Goal: Transaction & Acquisition: Obtain resource

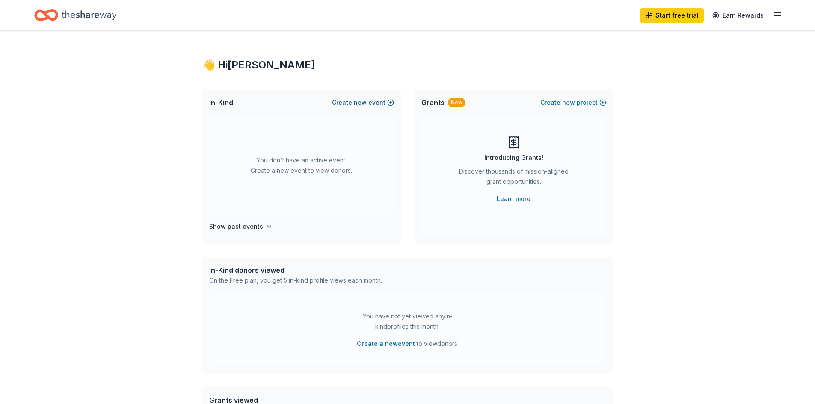
click at [361, 100] on span "new" at bounding box center [360, 103] width 13 height 10
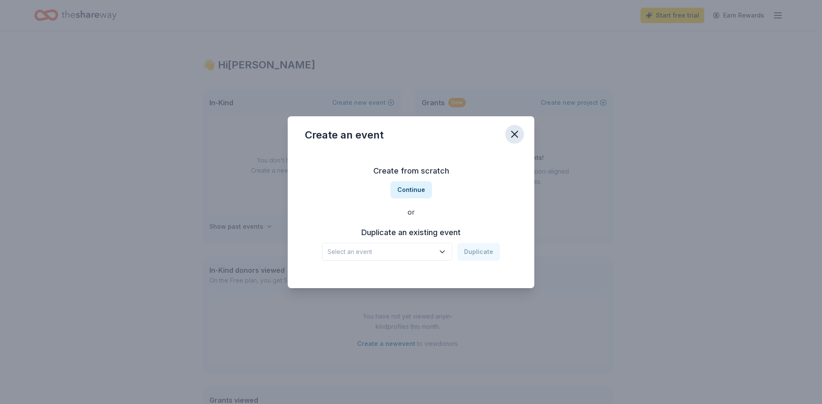
click at [513, 134] on icon "button" at bounding box center [514, 134] width 12 height 12
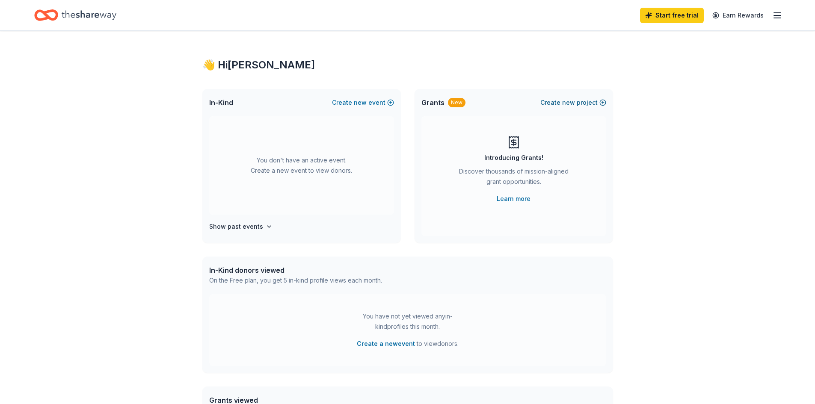
click at [573, 103] on span "new" at bounding box center [568, 103] width 13 height 10
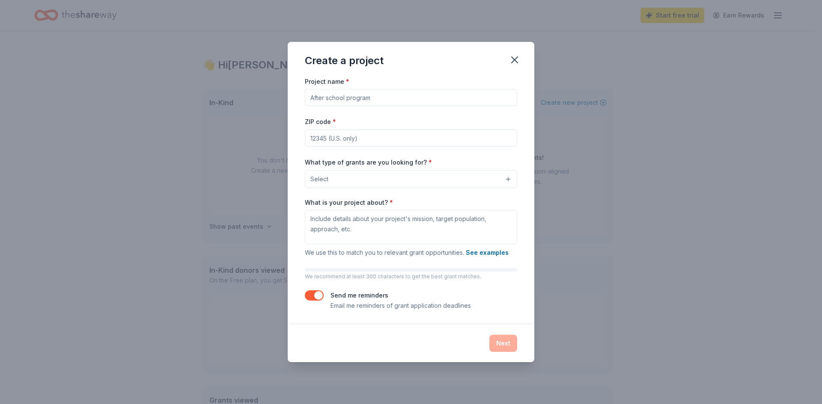
click at [336, 100] on input "Project name *" at bounding box center [411, 97] width 212 height 17
type input "Outdoor Montessori Classroom"
click at [338, 140] on input "ZIP code *" at bounding box center [411, 138] width 212 height 17
type input "20785"
click at [357, 184] on button "Select" at bounding box center [411, 179] width 212 height 18
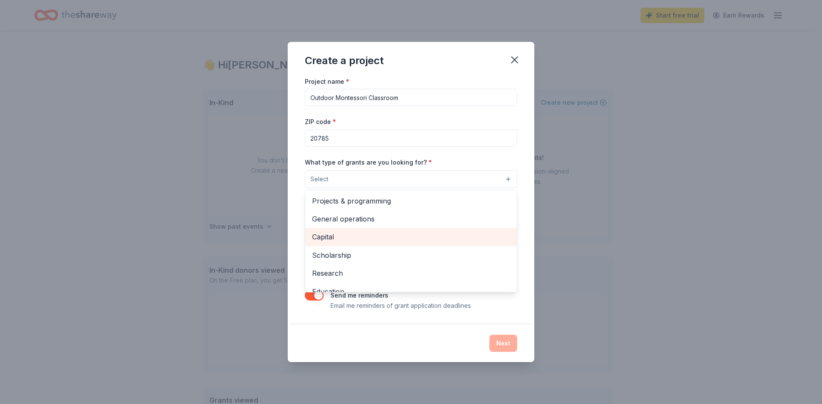
click at [324, 241] on span "Capital" at bounding box center [411, 237] width 198 height 11
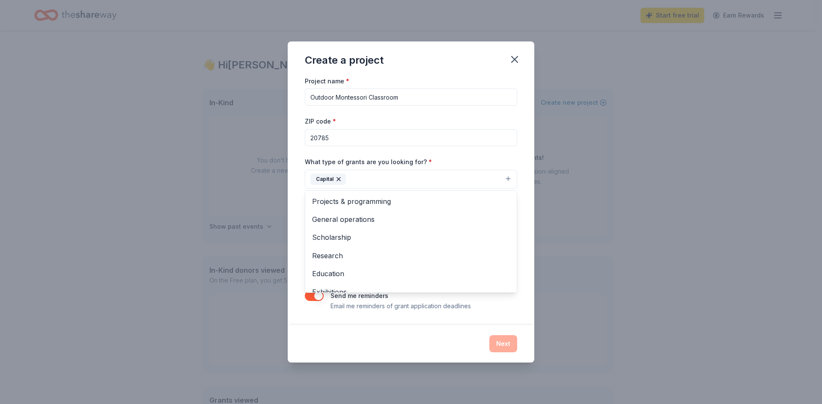
click at [495, 163] on div "What type of grants are you looking for? * Capital Projects & programming Gener…" at bounding box center [411, 173] width 212 height 32
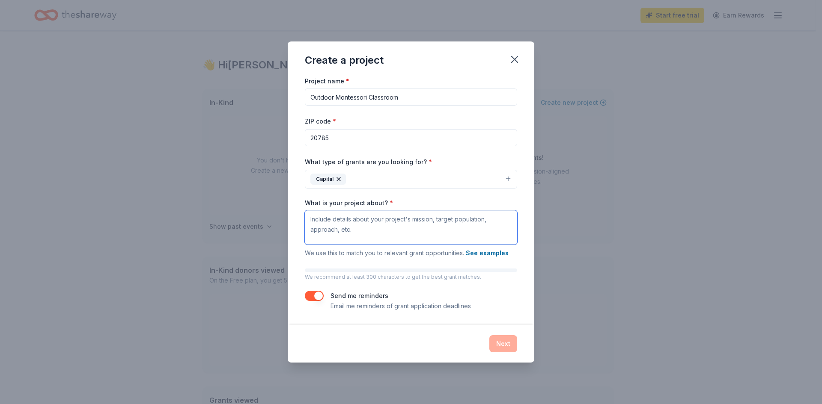
click at [385, 226] on textarea "What is your project about? *" at bounding box center [411, 228] width 212 height 34
paste textarea "As educators and community members, we are deeply committed to enhancing the le…"
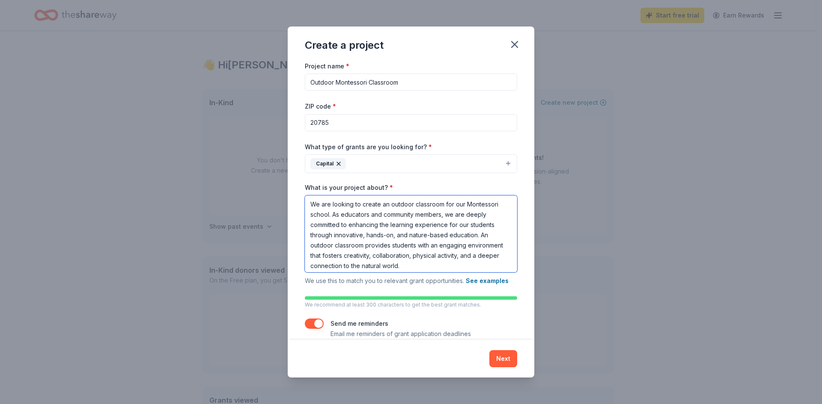
click at [332, 213] on textarea "We are looking to create an outdoor classroom for our Montessori school. As edu…" at bounding box center [411, 234] width 212 height 77
click at [449, 266] on textarea "We are looking to create an outdoor classroom for our Montessori school, which …" at bounding box center [411, 234] width 212 height 77
paste textarea "Research shows that outdoor learning improves student engagement, mental health…"
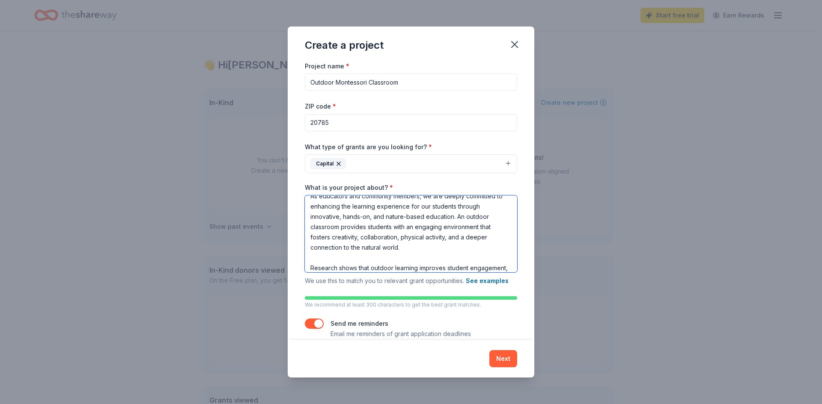
scroll to position [70, 0]
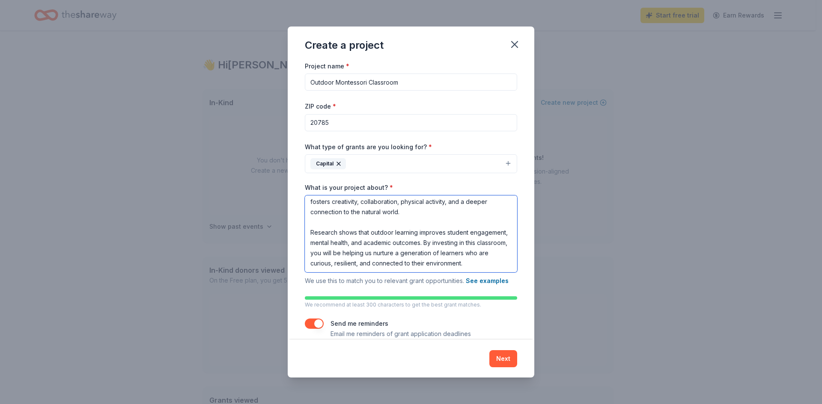
type textarea "We are looking to create an outdoor classroom for our Montessori school, which …"
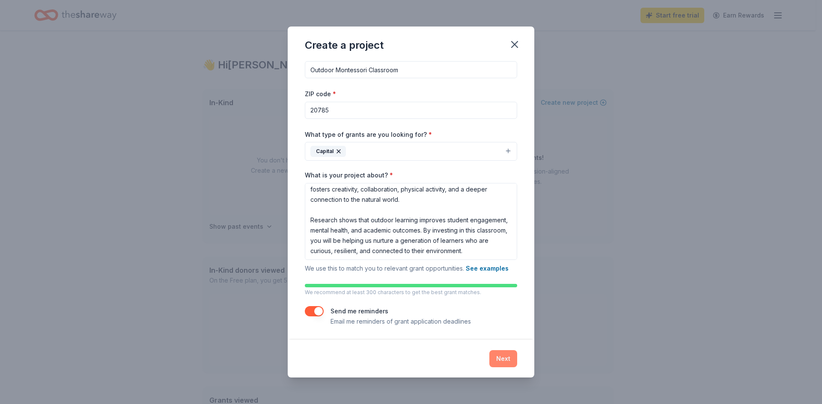
click at [502, 360] on button "Next" at bounding box center [503, 359] width 28 height 17
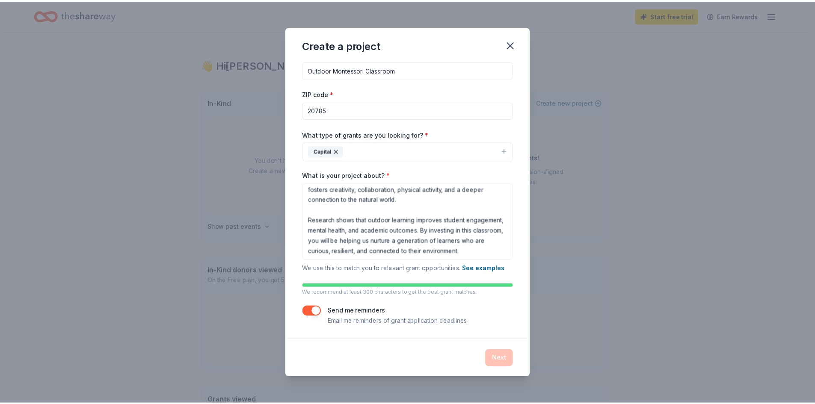
scroll to position [0, 0]
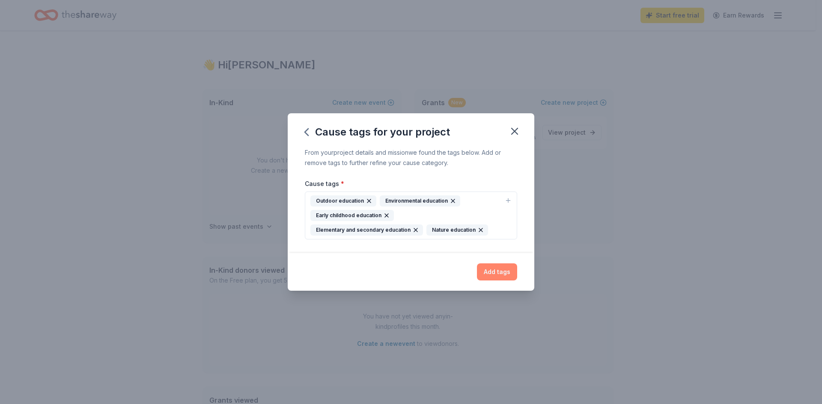
click at [494, 273] on button "Add tags" at bounding box center [497, 272] width 40 height 17
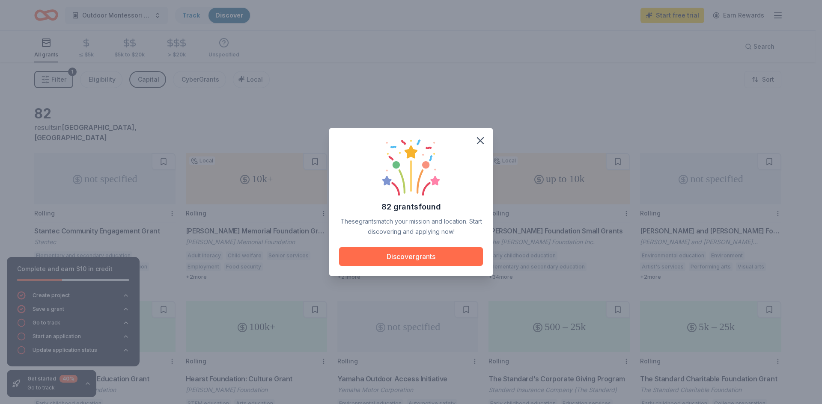
click at [436, 256] on button "Discover grants" at bounding box center [411, 256] width 144 height 19
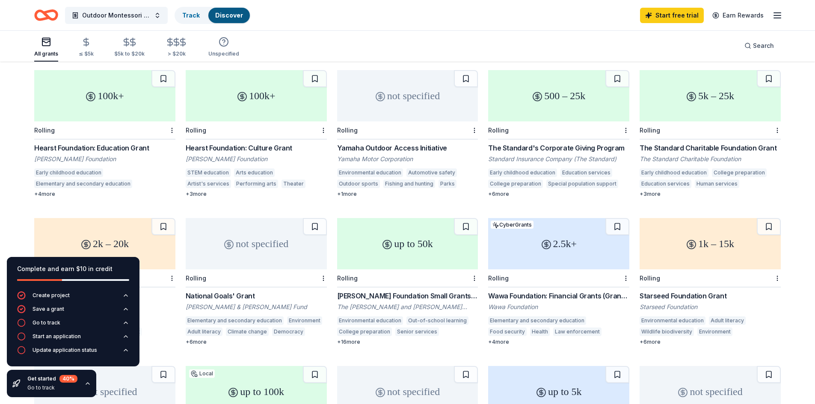
scroll to position [231, 0]
click at [548, 248] on div "2.5k+" at bounding box center [558, 244] width 141 height 51
click at [404, 233] on div "up to 50k" at bounding box center [407, 244] width 141 height 51
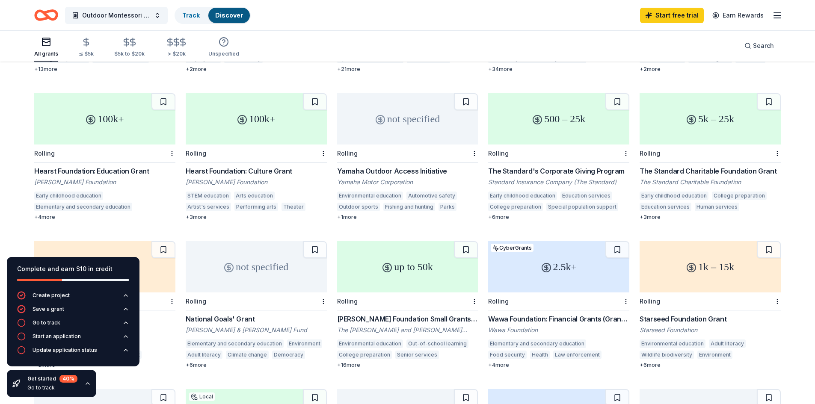
scroll to position [208, 0]
click at [570, 119] on div "500 – 25k" at bounding box center [558, 118] width 141 height 51
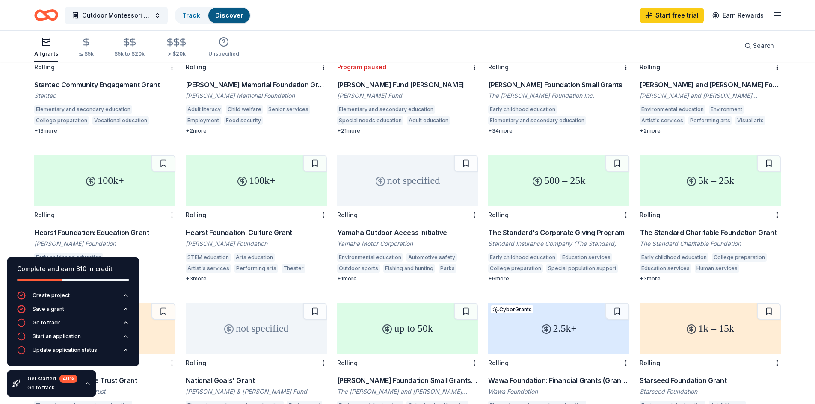
scroll to position [146, 0]
click at [105, 181] on div "100k+" at bounding box center [104, 180] width 141 height 51
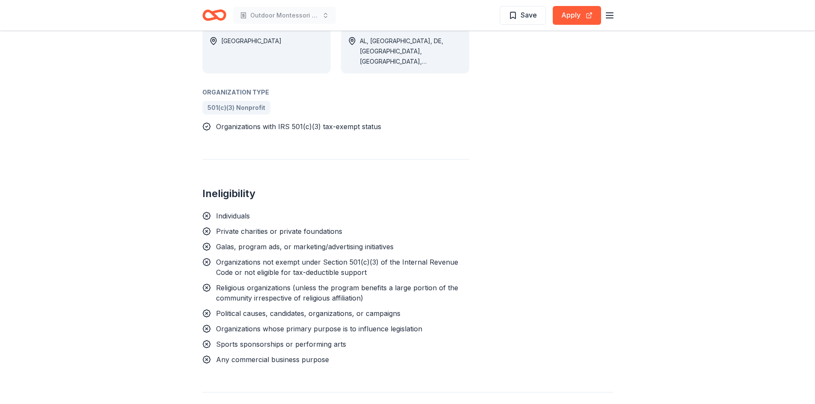
scroll to position [566, 0]
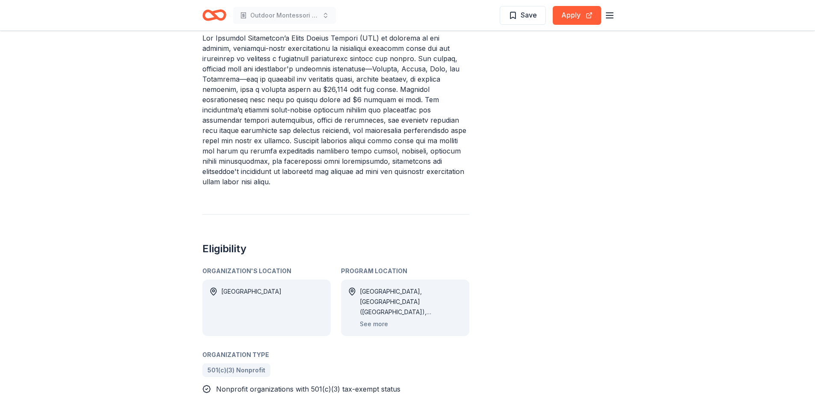
scroll to position [391, 0]
click at [370, 319] on button "See more" at bounding box center [374, 324] width 28 height 10
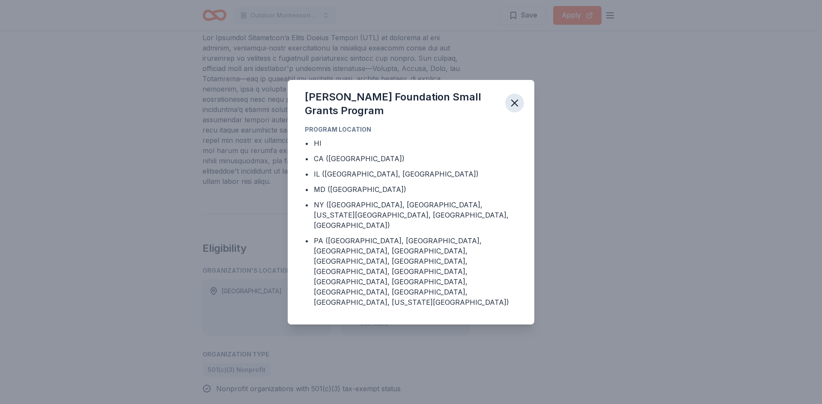
click at [512, 109] on icon "button" at bounding box center [514, 103] width 12 height 12
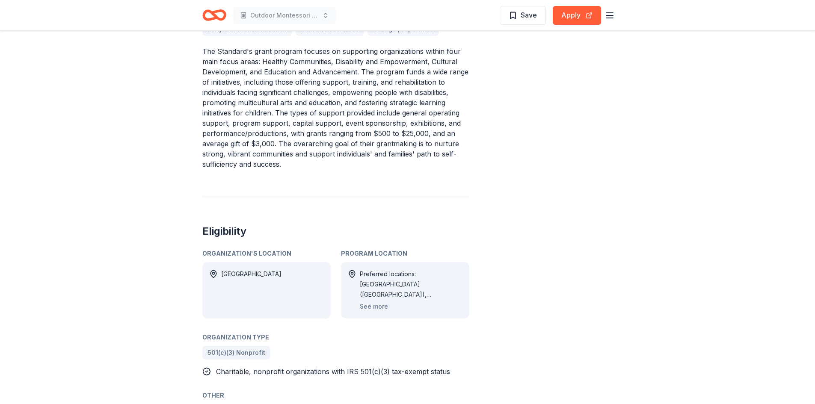
scroll to position [367, 0]
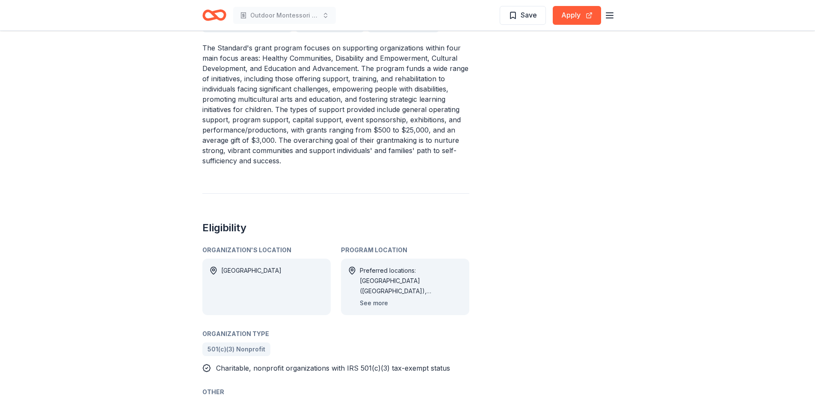
click at [374, 305] on button "See more" at bounding box center [374, 303] width 28 height 10
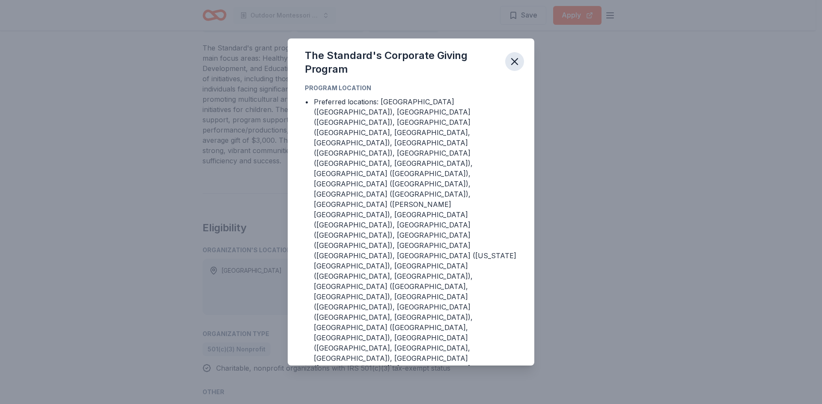
click at [520, 71] on button "button" at bounding box center [514, 61] width 19 height 19
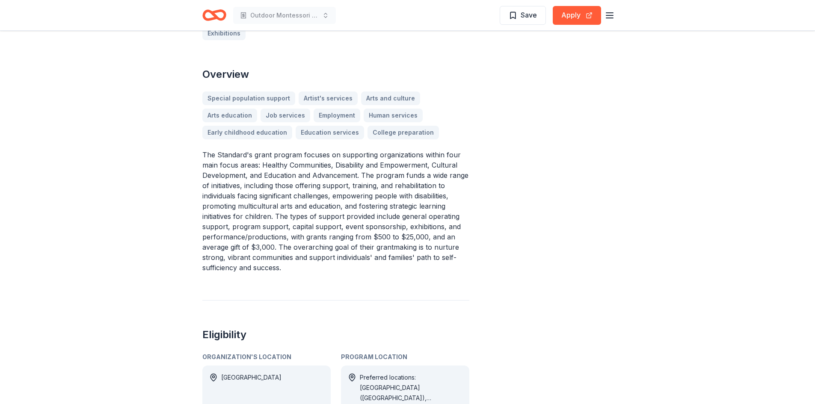
scroll to position [259, 0]
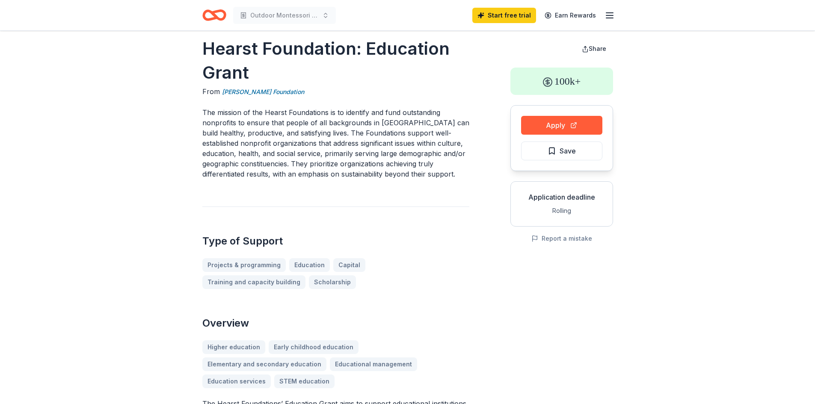
scroll to position [11, 0]
click at [555, 125] on button "Apply" at bounding box center [561, 125] width 81 height 19
